Goal: Task Accomplishment & Management: Manage account settings

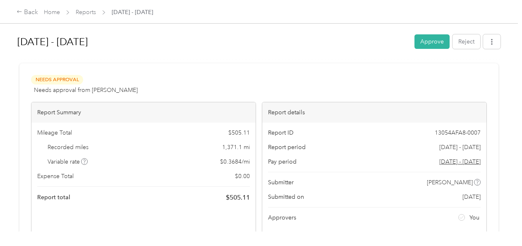
scroll to position [197, 0]
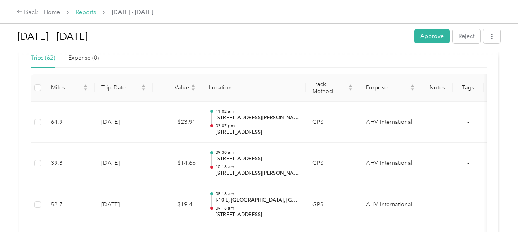
click at [83, 11] on link "Reports" at bounding box center [86, 12] width 20 height 7
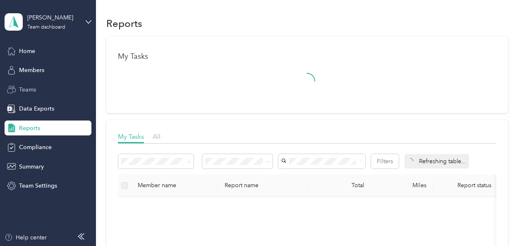
click at [34, 93] on span "Teams" at bounding box center [27, 89] width 17 height 9
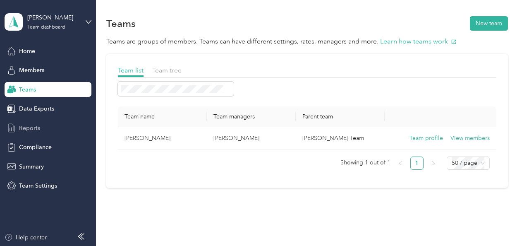
click at [35, 128] on span "Reports" at bounding box center [29, 128] width 21 height 9
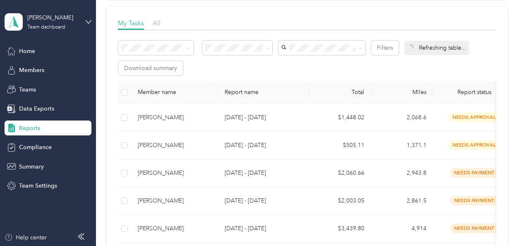
scroll to position [112, 0]
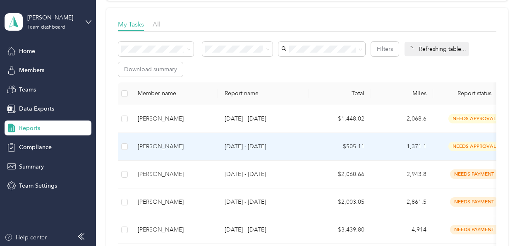
click at [185, 146] on div "[PERSON_NAME]" at bounding box center [175, 146] width 74 height 9
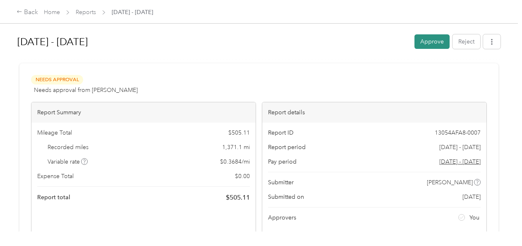
click at [433, 43] on button "Approve" at bounding box center [431, 41] width 35 height 14
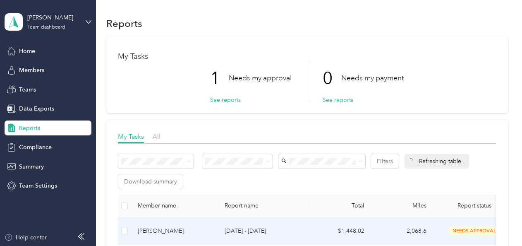
click at [164, 229] on div "[PERSON_NAME]" at bounding box center [175, 230] width 74 height 9
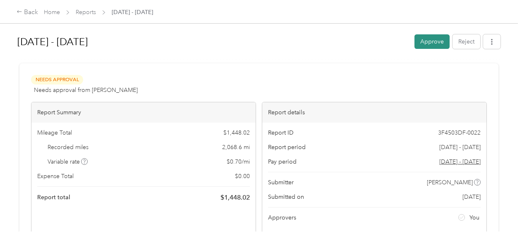
click at [432, 44] on button "Approve" at bounding box center [431, 41] width 35 height 14
